Goal: Transaction & Acquisition: Purchase product/service

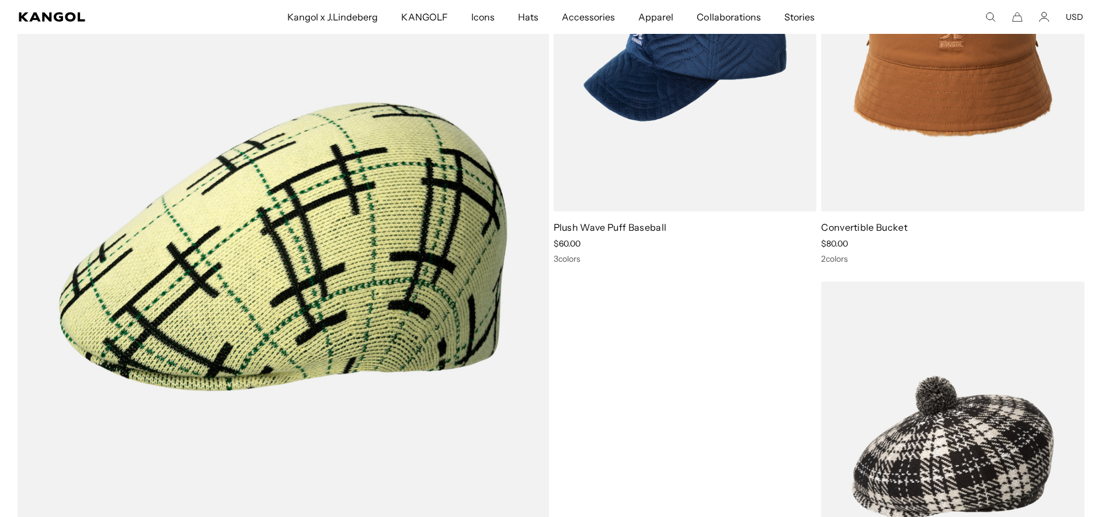
scroll to position [993, 0]
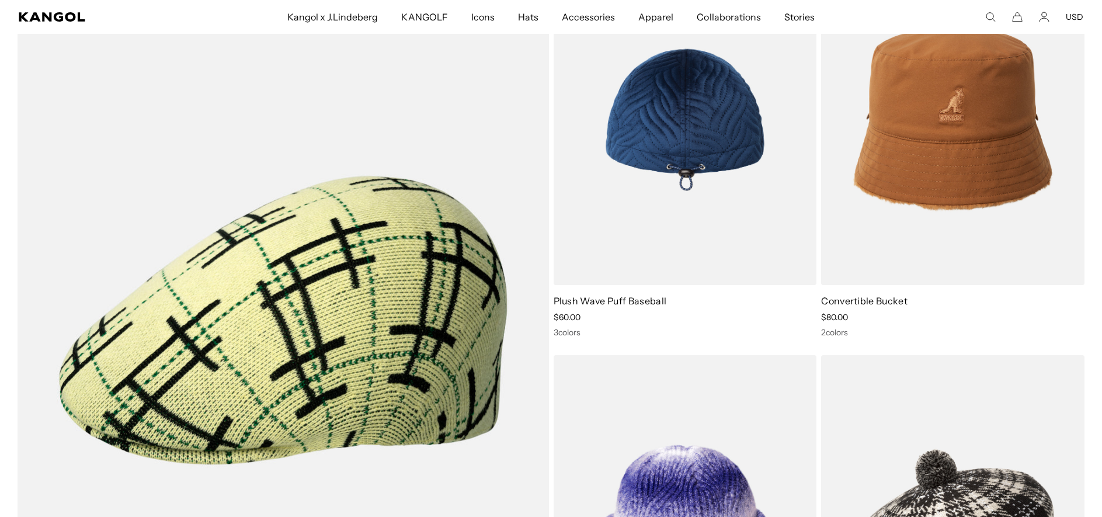
click at [598, 301] on link "Plush Wave Puff Baseball" at bounding box center [610, 301] width 113 height 12
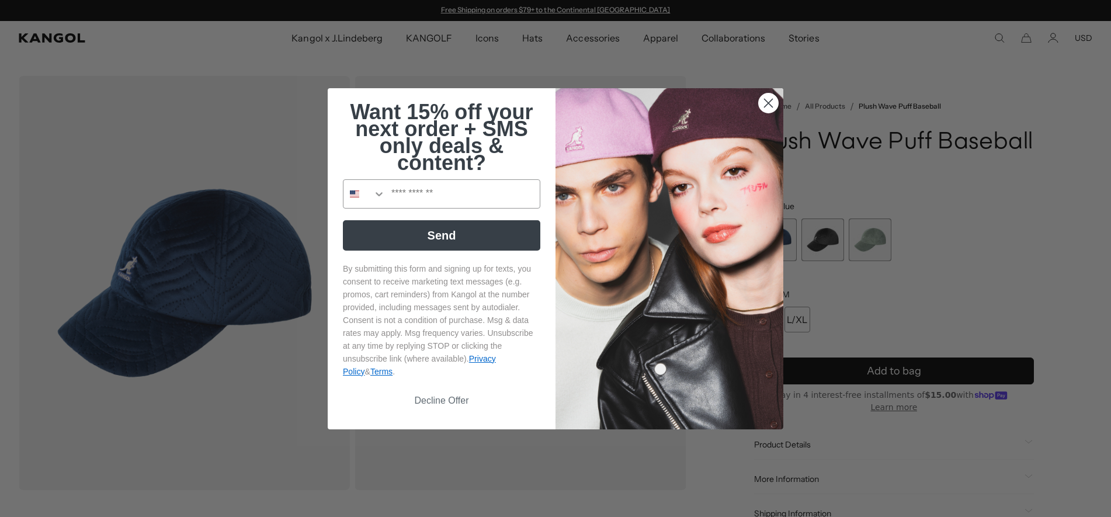
click at [768, 104] on circle "Close dialog" at bounding box center [768, 102] width 19 height 19
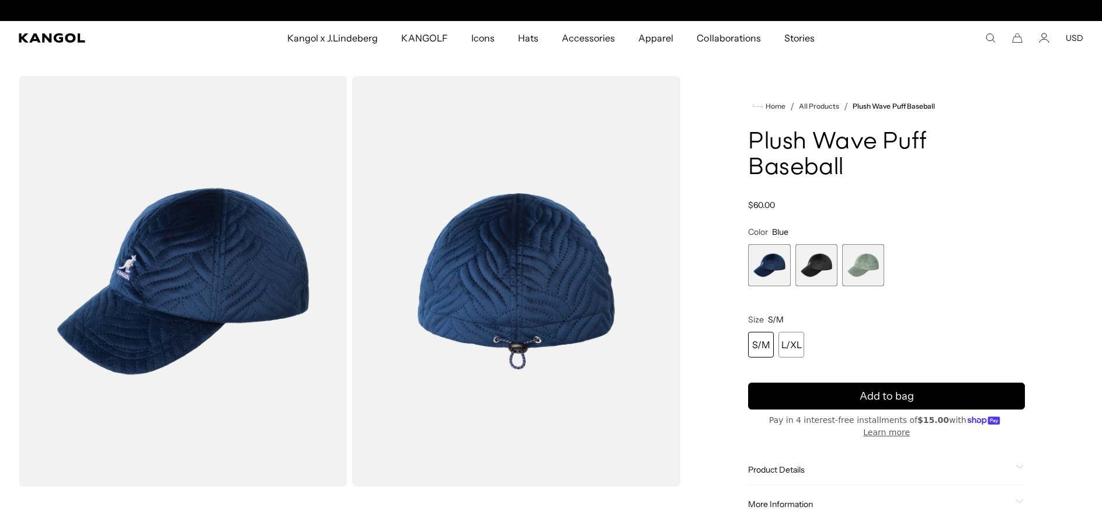
click at [817, 249] on span "2 of 3" at bounding box center [817, 265] width 42 height 42
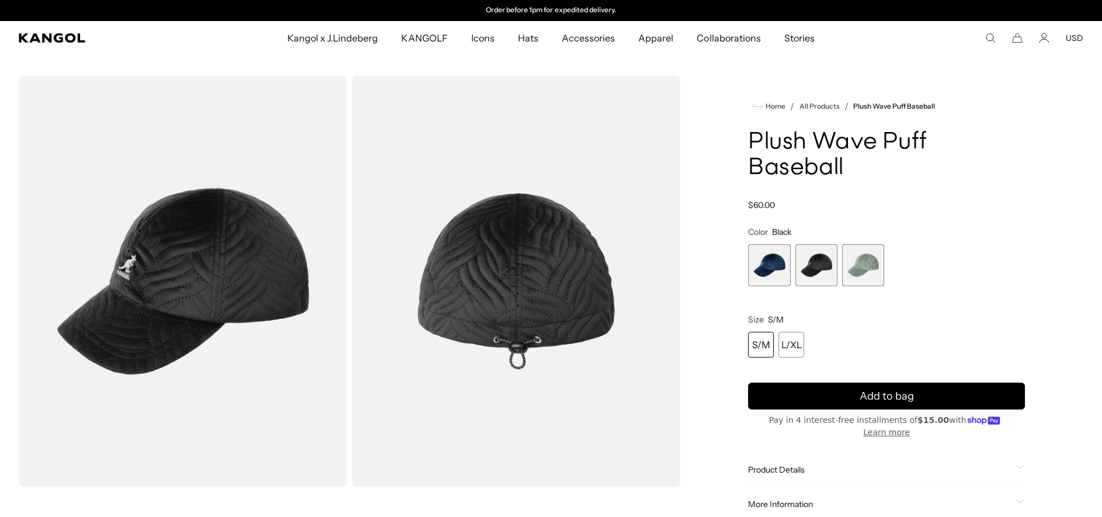
click at [862, 248] on span "3 of 3" at bounding box center [863, 265] width 42 height 42
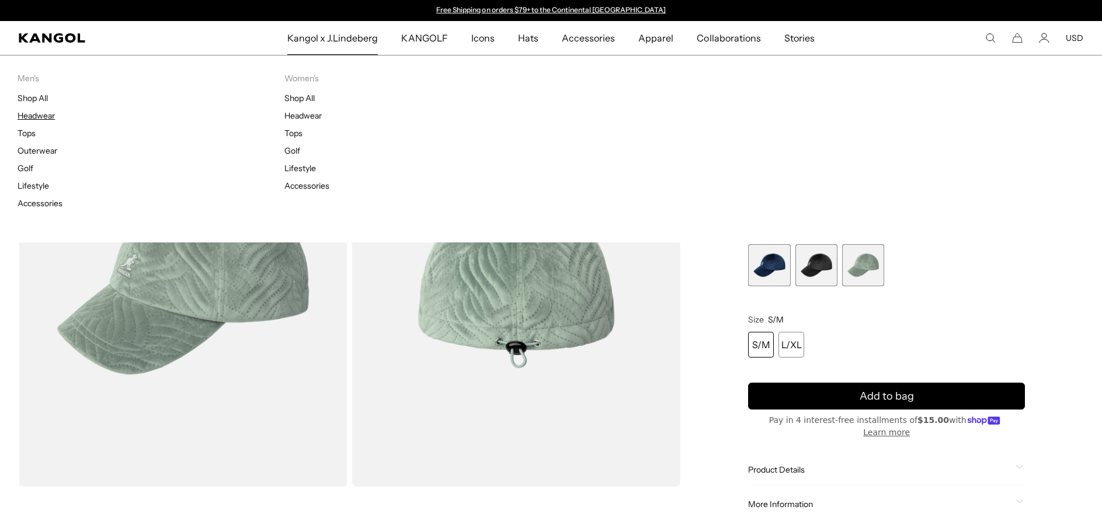
click at [39, 116] on link "Headwear" at bounding box center [36, 115] width 37 height 11
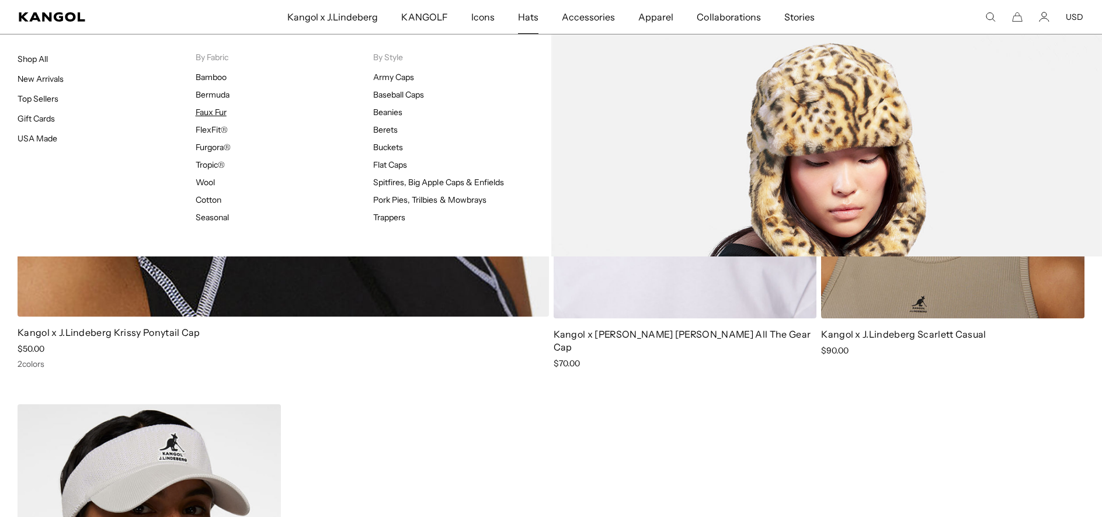
click at [209, 112] on link "Faux Fur" at bounding box center [211, 112] width 31 height 11
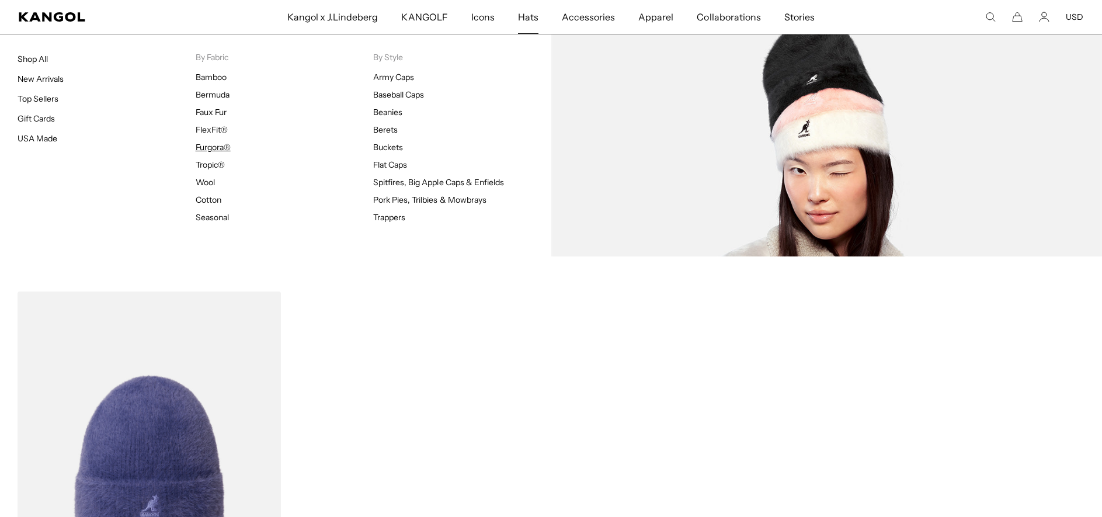
click at [220, 145] on link "Furgora®" at bounding box center [213, 147] width 35 height 11
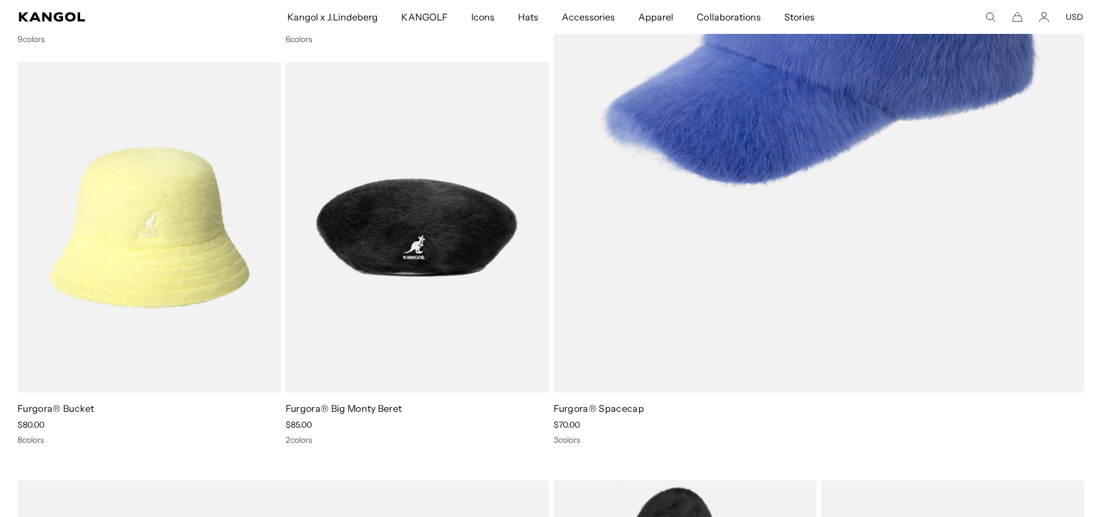
scroll to position [0, 241]
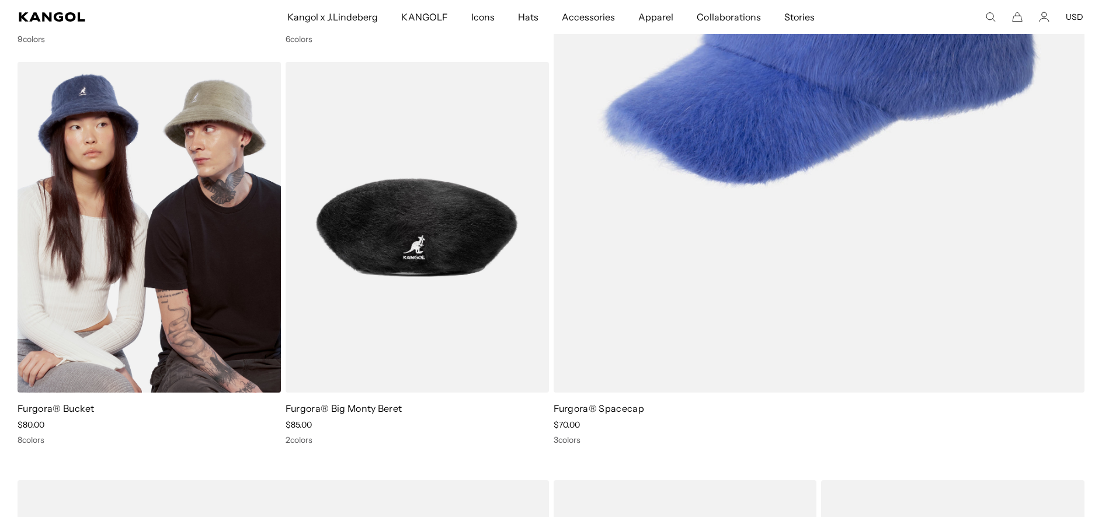
click at [160, 204] on img at bounding box center [149, 227] width 263 height 331
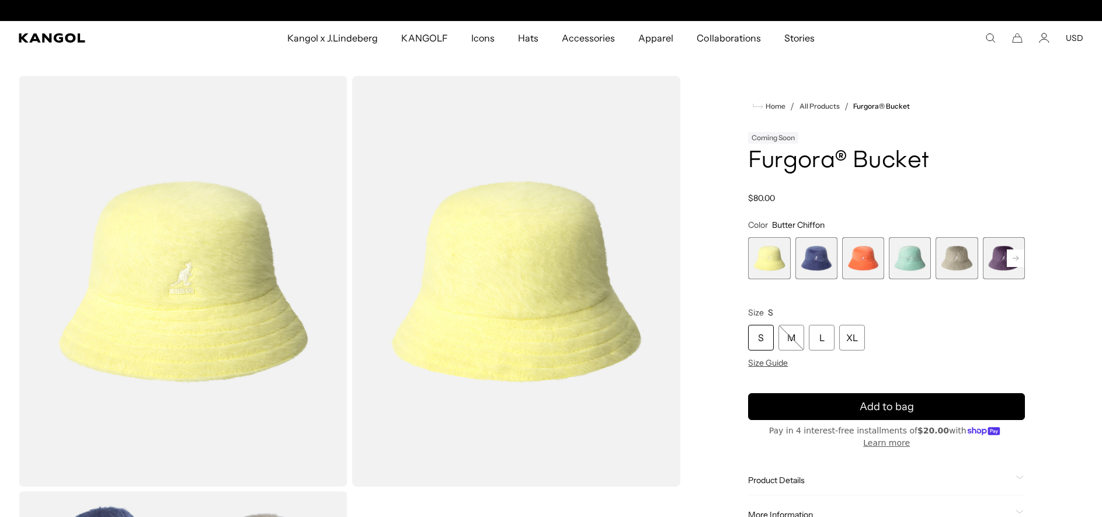
scroll to position [0, 241]
click at [817, 258] on span "2 of 10" at bounding box center [817, 258] width 42 height 42
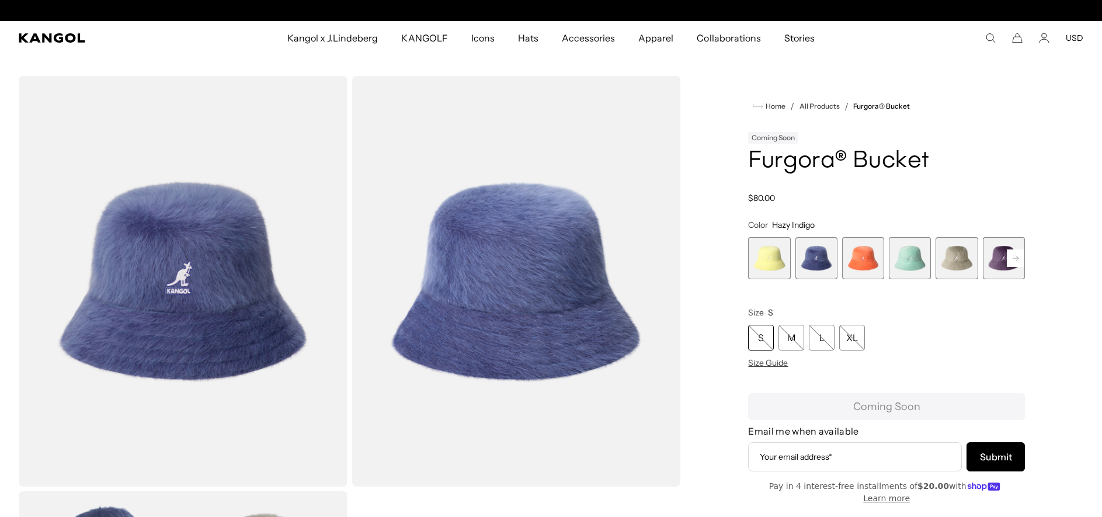
scroll to position [0, 241]
click at [757, 256] on span "1 of 10" at bounding box center [769, 258] width 42 height 42
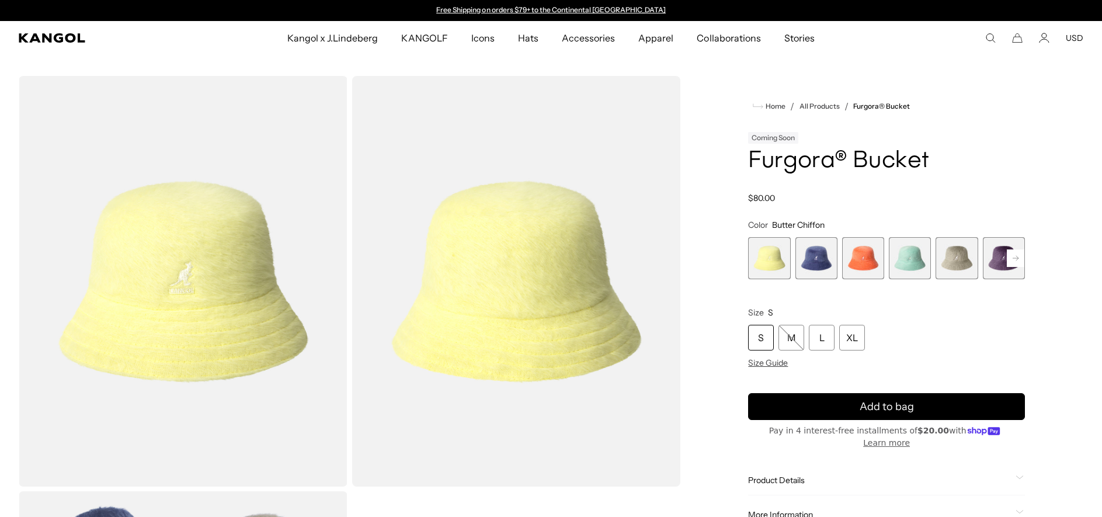
click at [859, 265] on span "3 of 10" at bounding box center [863, 258] width 42 height 42
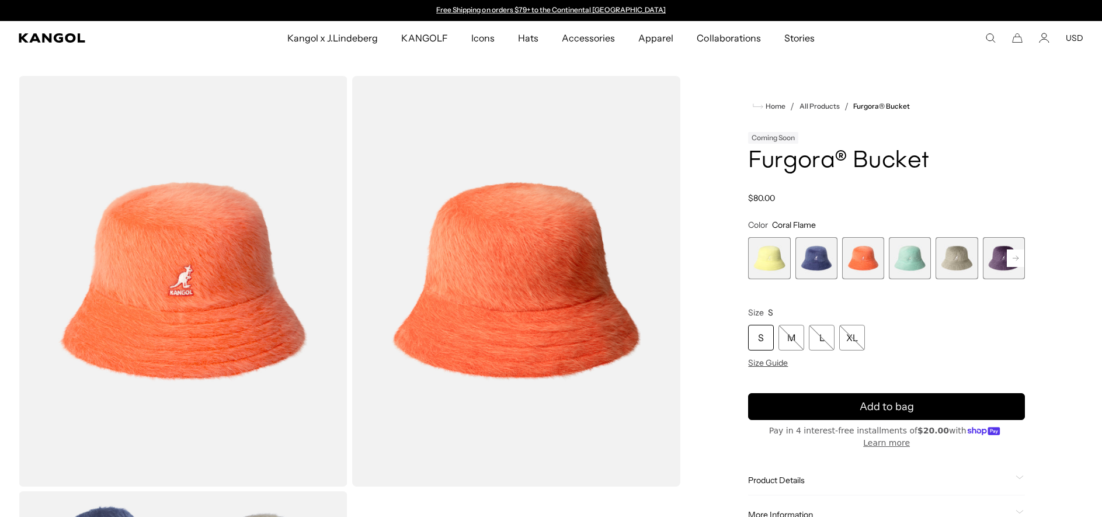
click at [917, 254] on span "4 of 10" at bounding box center [910, 258] width 42 height 42
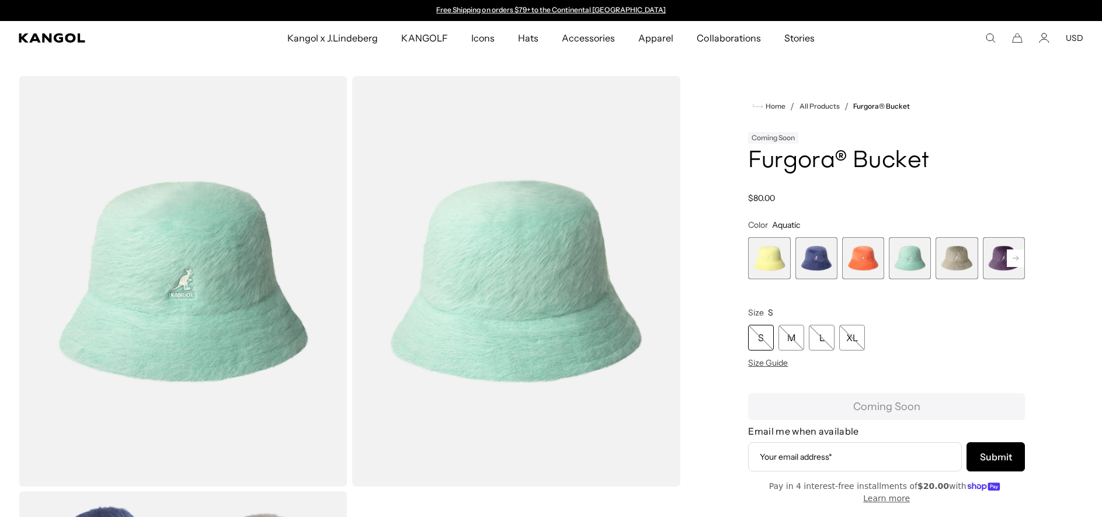
click at [956, 256] on span "5 of 10" at bounding box center [957, 258] width 42 height 42
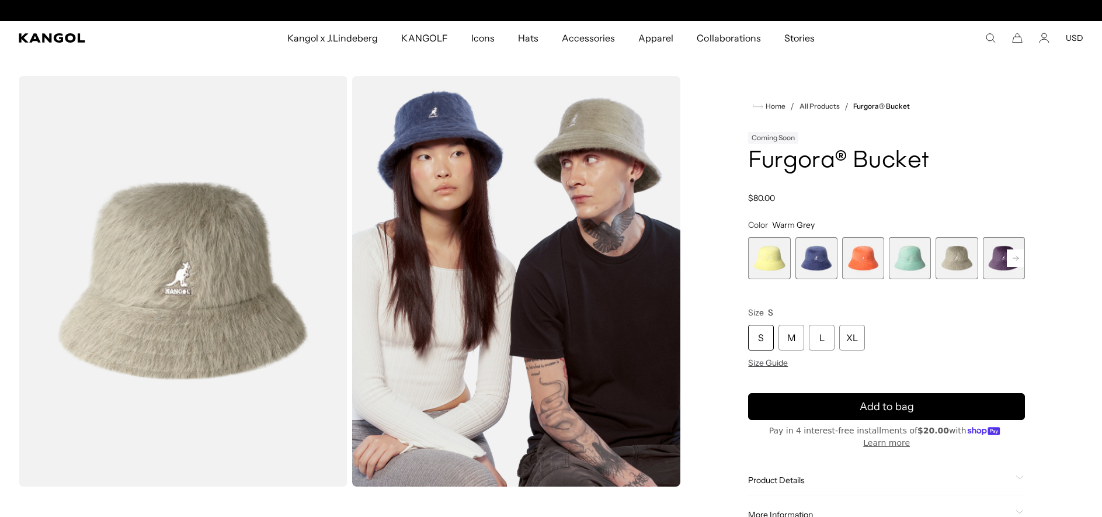
scroll to position [0, 241]
click at [1018, 252] on rect at bounding box center [1016, 258] width 18 height 18
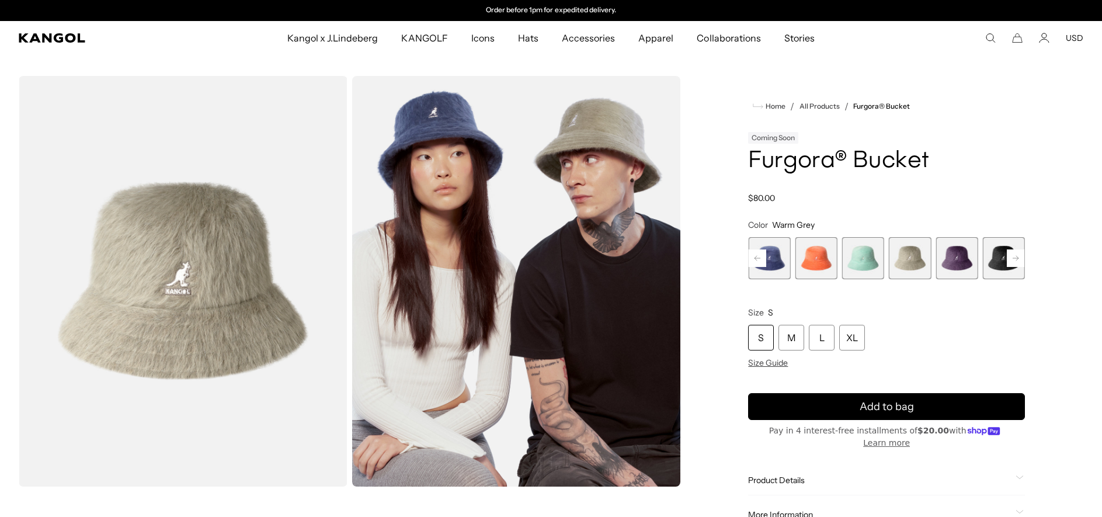
click at [955, 262] on span "6 of 10" at bounding box center [957, 258] width 42 height 42
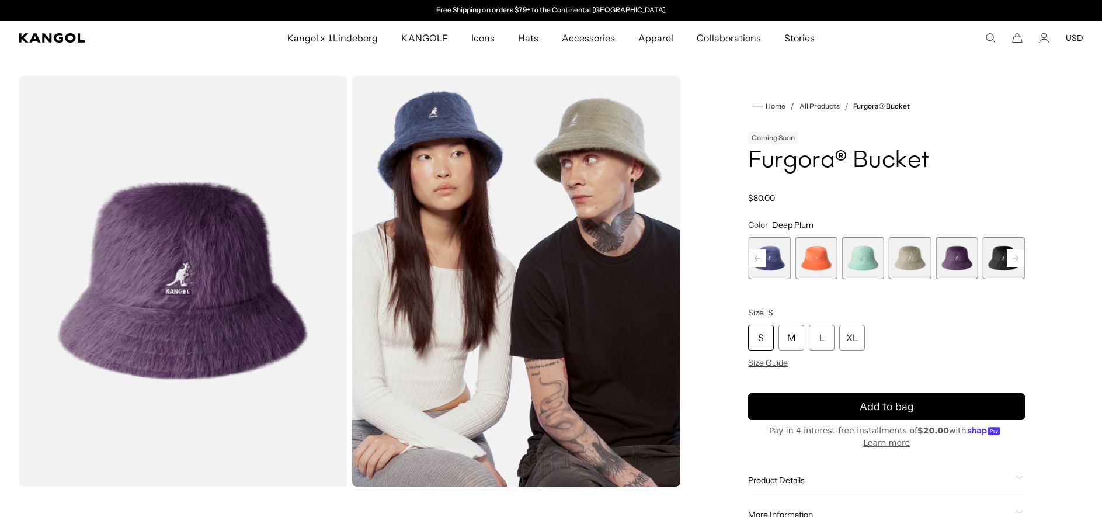
click at [955, 262] on span "6 of 10" at bounding box center [957, 258] width 42 height 42
click at [994, 263] on span "7 of 10" at bounding box center [1004, 258] width 42 height 42
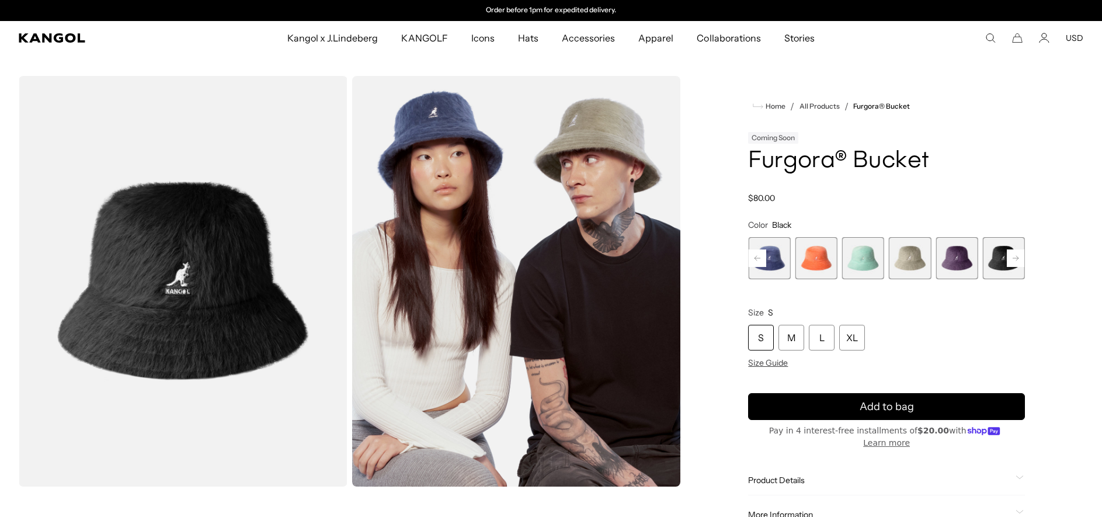
click at [1019, 260] on rect at bounding box center [1016, 258] width 18 height 18
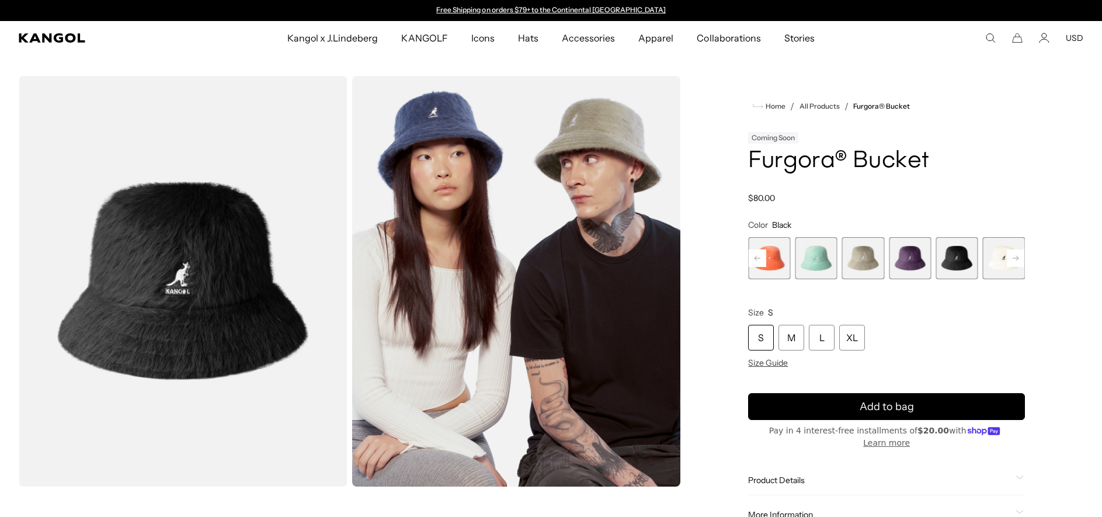
click at [1019, 260] on rect at bounding box center [1016, 258] width 18 height 18
click at [1019, 260] on div "Previous Next Butter Chiffon Variant sold out or unavailable Hazy Indigo Varian…" at bounding box center [886, 258] width 277 height 42
click at [1019, 260] on span "10 of 10" at bounding box center [1004, 258] width 42 height 42
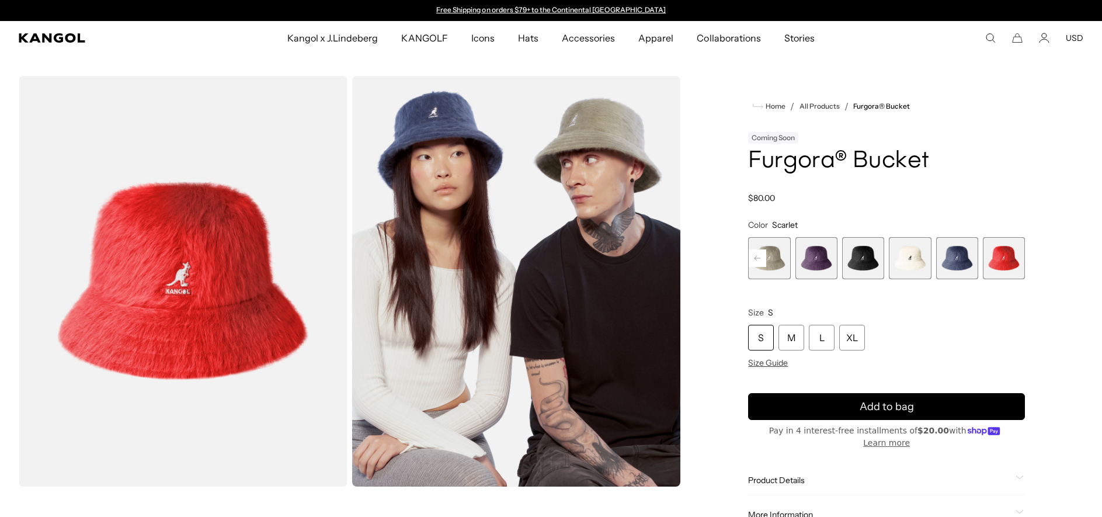
click at [929, 256] on span "8 of 10" at bounding box center [910, 258] width 42 height 42
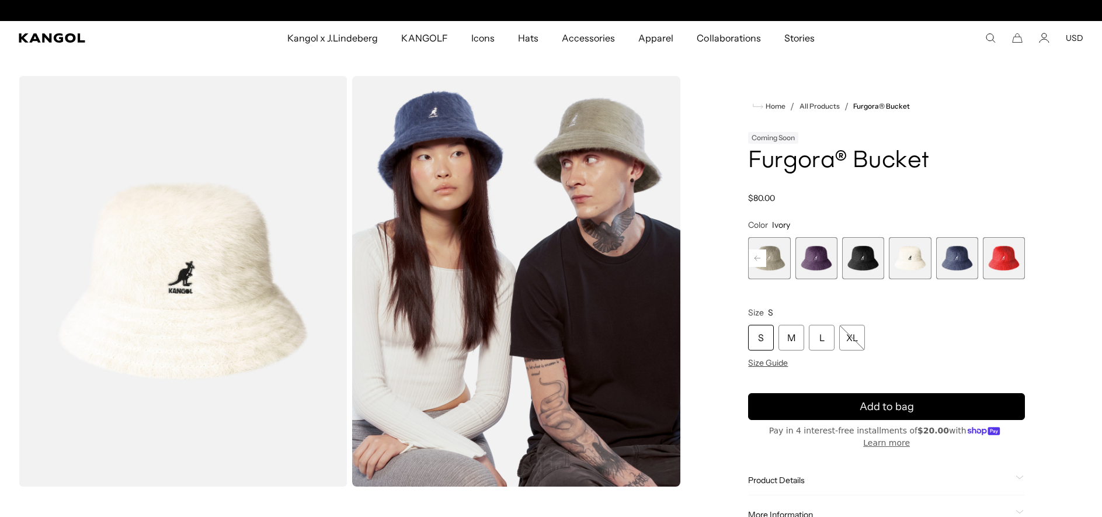
scroll to position [0, 241]
click at [966, 262] on span "9 of 10" at bounding box center [957, 258] width 42 height 42
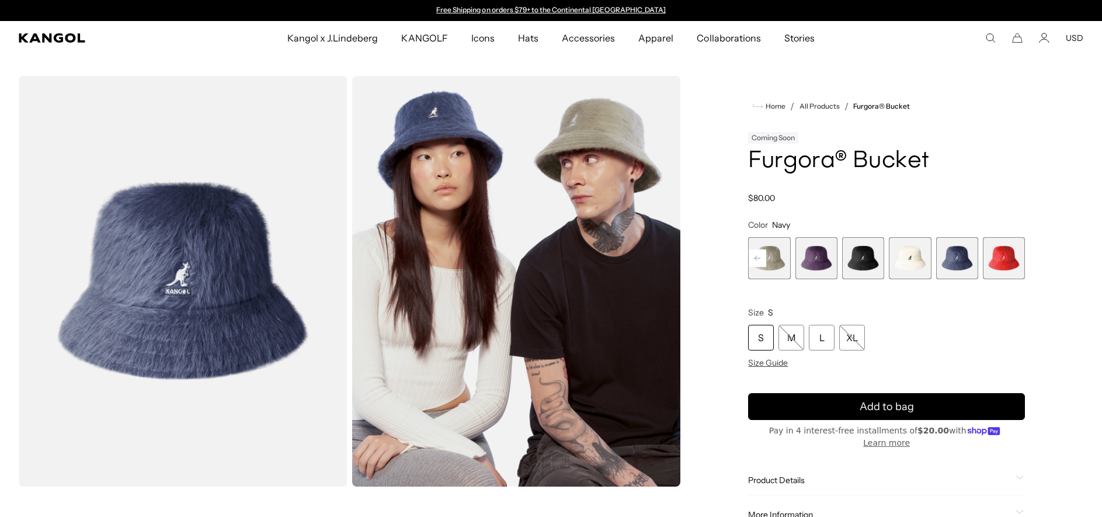
click at [994, 258] on span "10 of 10" at bounding box center [1004, 258] width 42 height 42
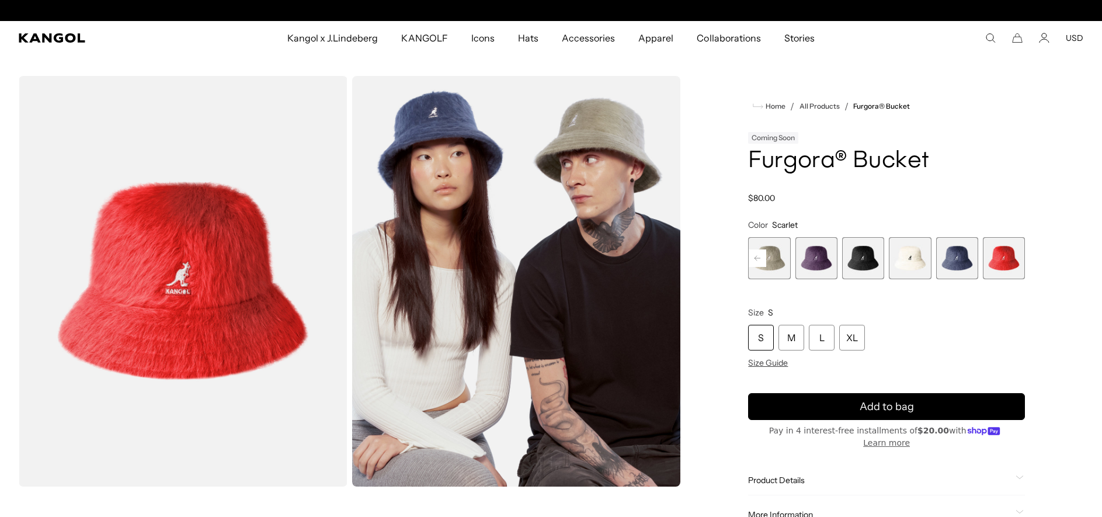
scroll to position [0, 241]
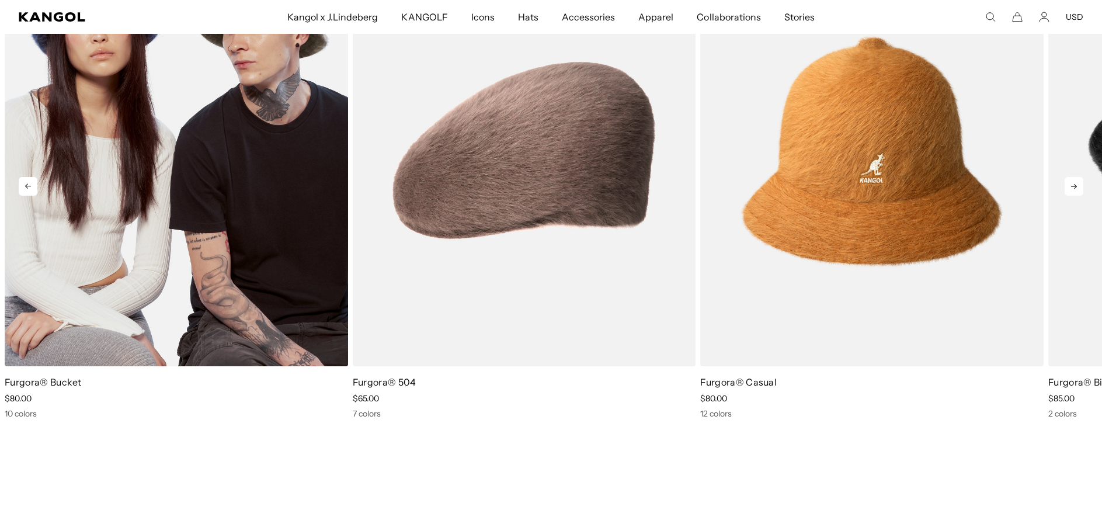
click at [237, 138] on img "1 of 8" at bounding box center [177, 151] width 344 height 431
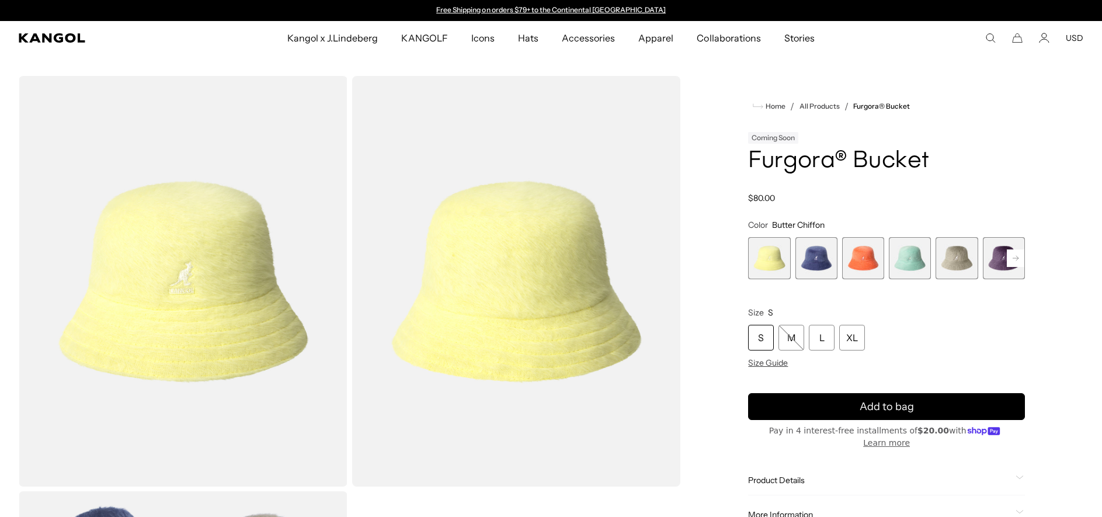
click at [1014, 260] on rect at bounding box center [1016, 258] width 18 height 18
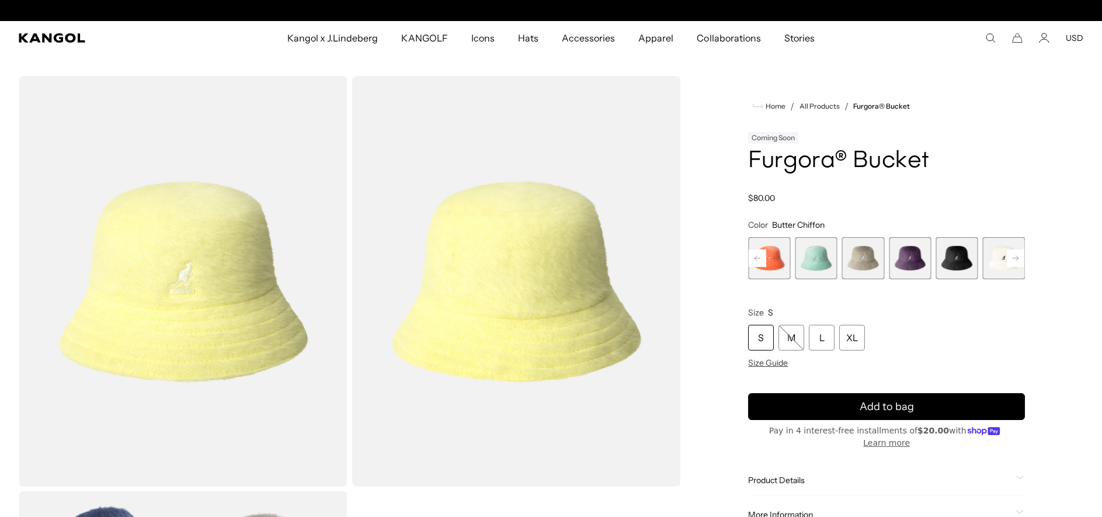
scroll to position [0, 241]
click at [918, 263] on span "6 of 10" at bounding box center [910, 258] width 42 height 42
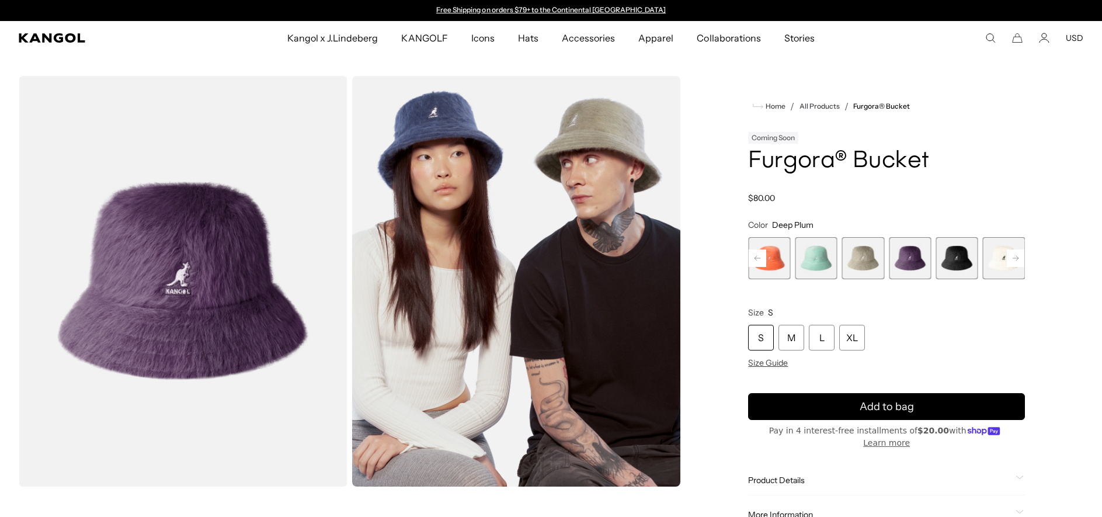
click at [1019, 259] on rect at bounding box center [1016, 258] width 18 height 18
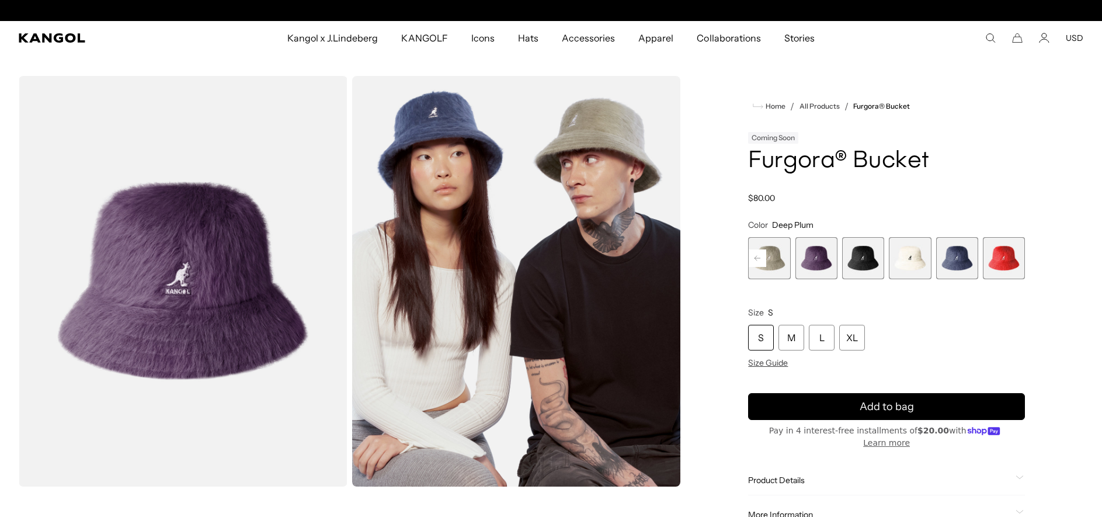
scroll to position [0, 241]
